Goal: Use online tool/utility: Utilize a website feature to perform a specific function

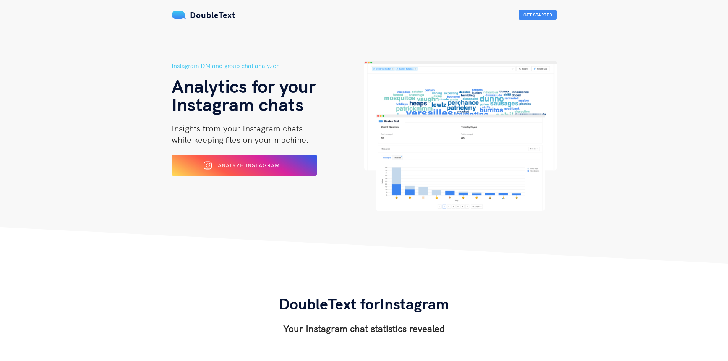
click at [219, 165] on span "Analyze Instagram" at bounding box center [249, 165] width 62 height 7
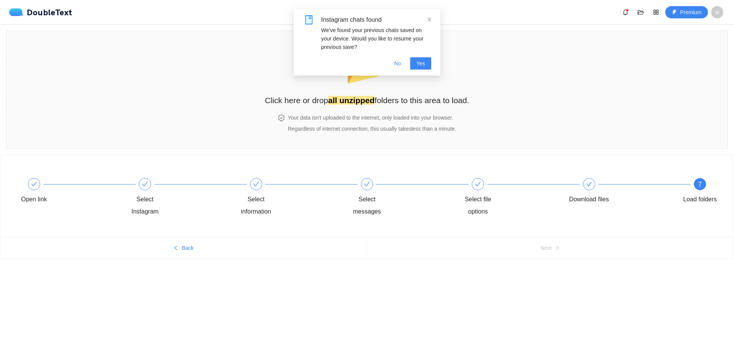
click at [425, 18] on div "Instagram chats found" at bounding box center [376, 19] width 110 height 9
click at [430, 19] on icon "close" at bounding box center [428, 19] width 5 height 5
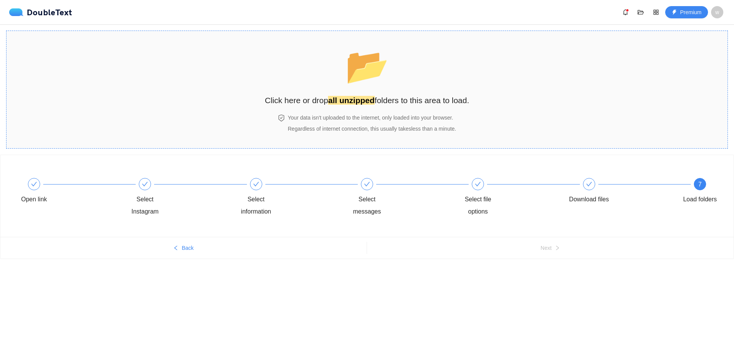
click at [351, 87] on span "📂" at bounding box center [366, 66] width 47 height 42
